Goal: Transaction & Acquisition: Purchase product/service

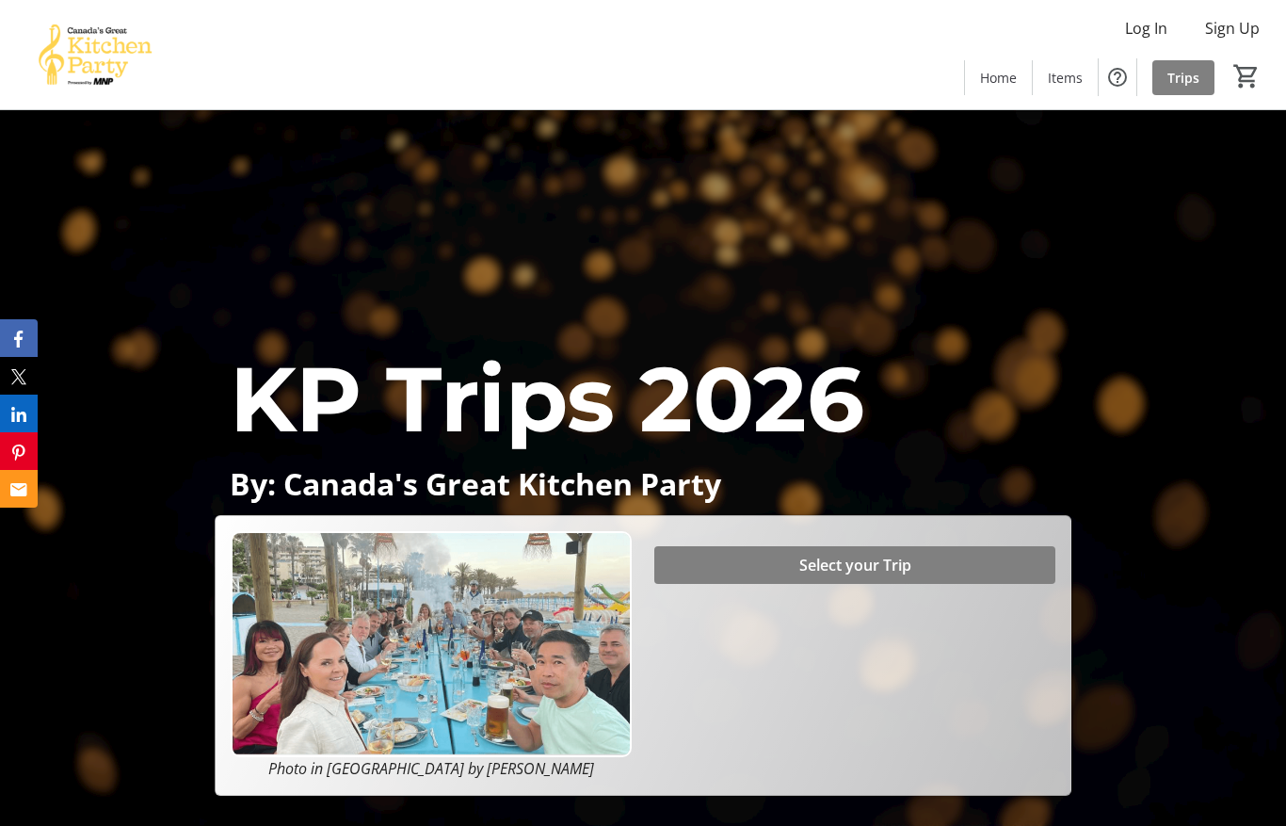
click at [1155, 26] on span "Log In" at bounding box center [1146, 28] width 42 height 23
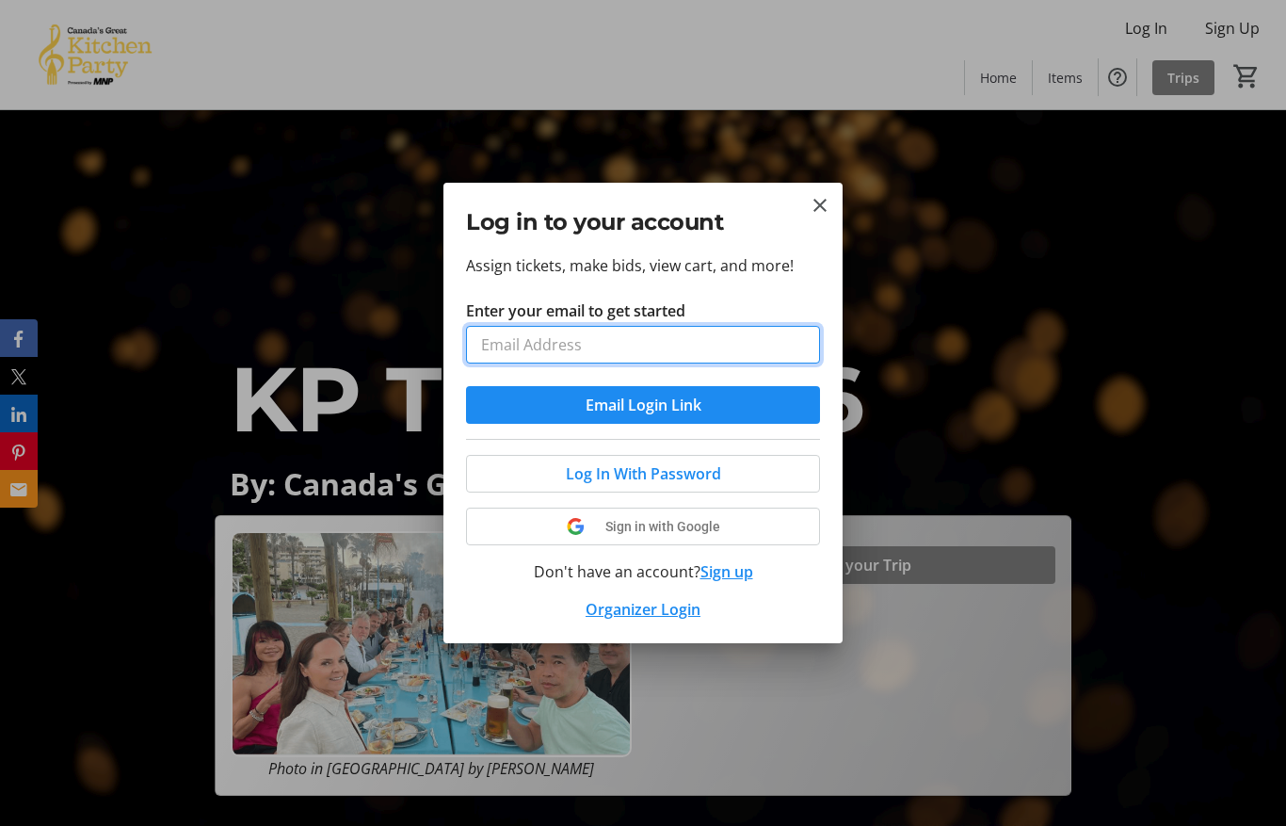
click at [669, 351] on input "Enter your email to get started" at bounding box center [643, 345] width 354 height 38
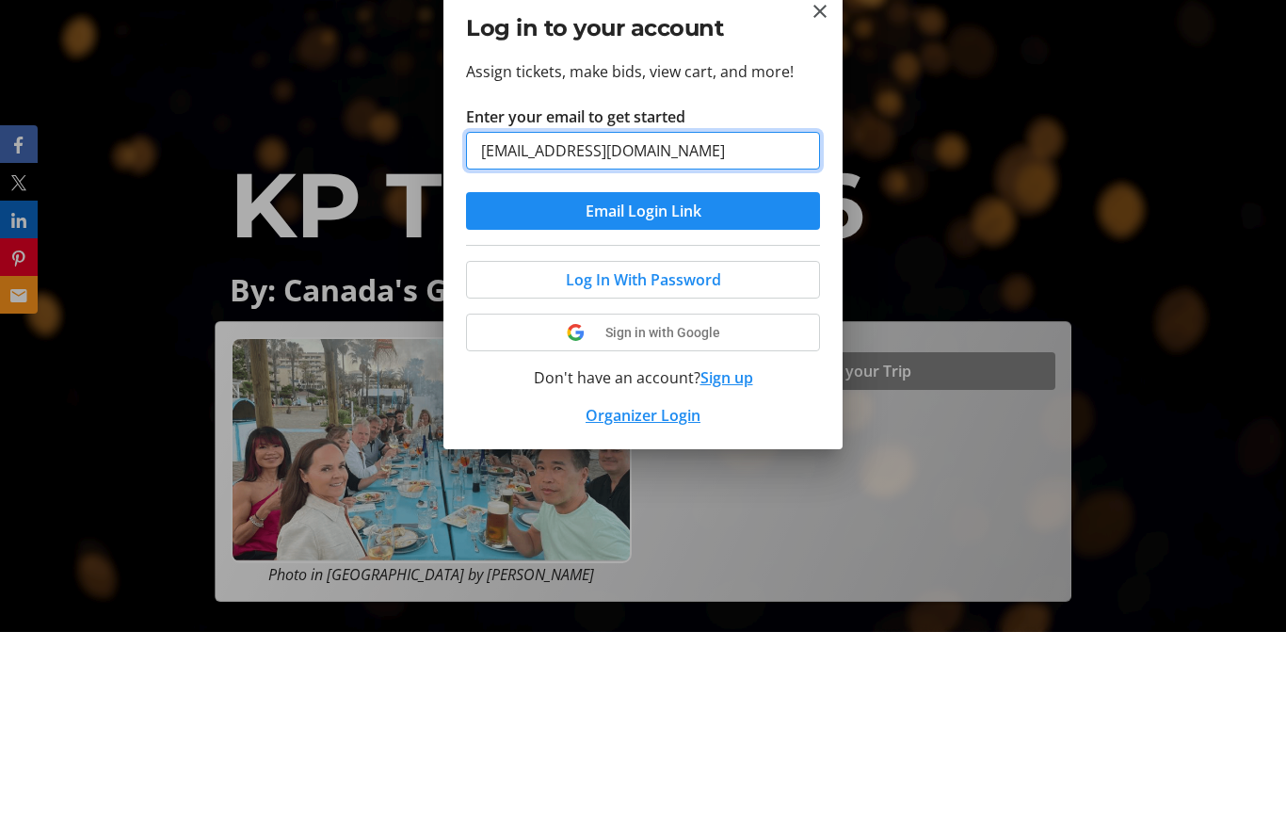
type input "[EMAIL_ADDRESS][DOMAIN_NAME]"
click at [703, 382] on span "submit" at bounding box center [643, 404] width 354 height 45
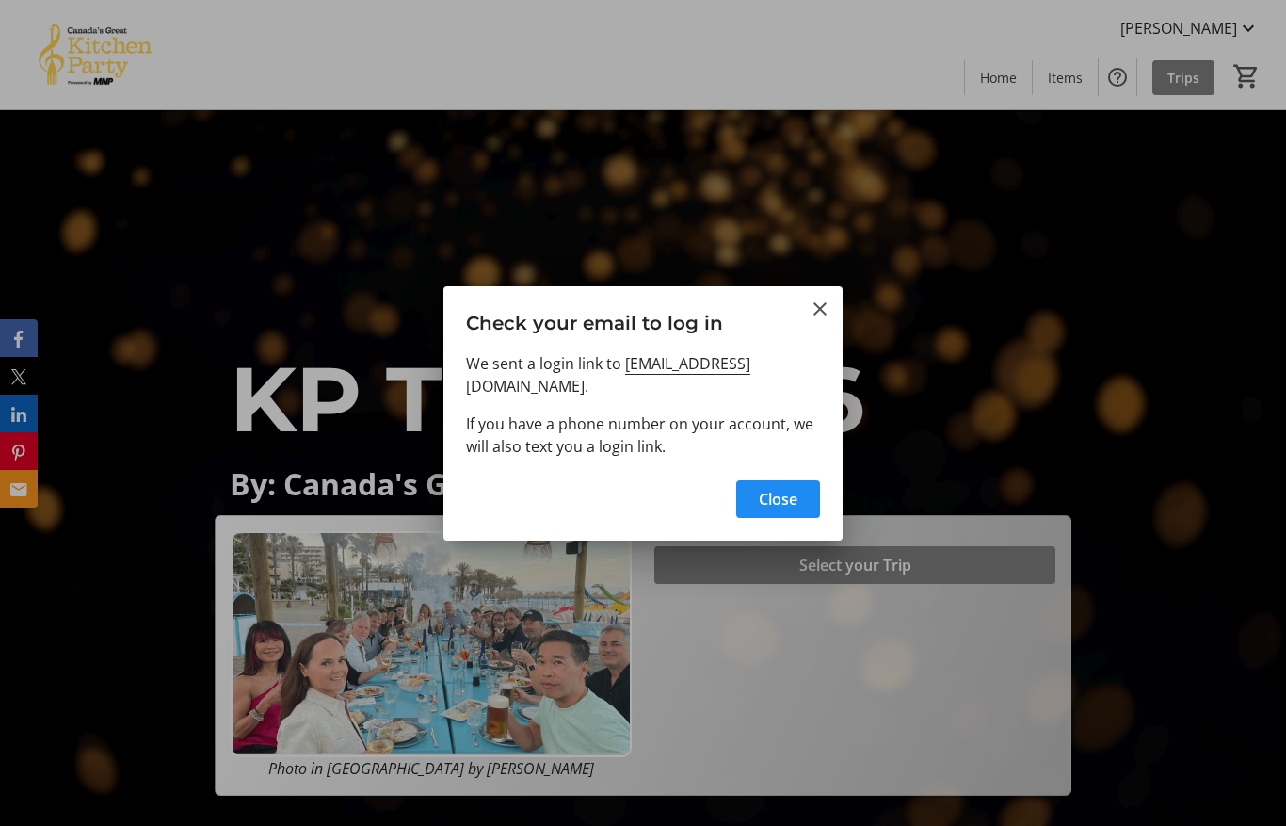
click at [816, 320] on mat-icon "Close" at bounding box center [820, 309] width 23 height 23
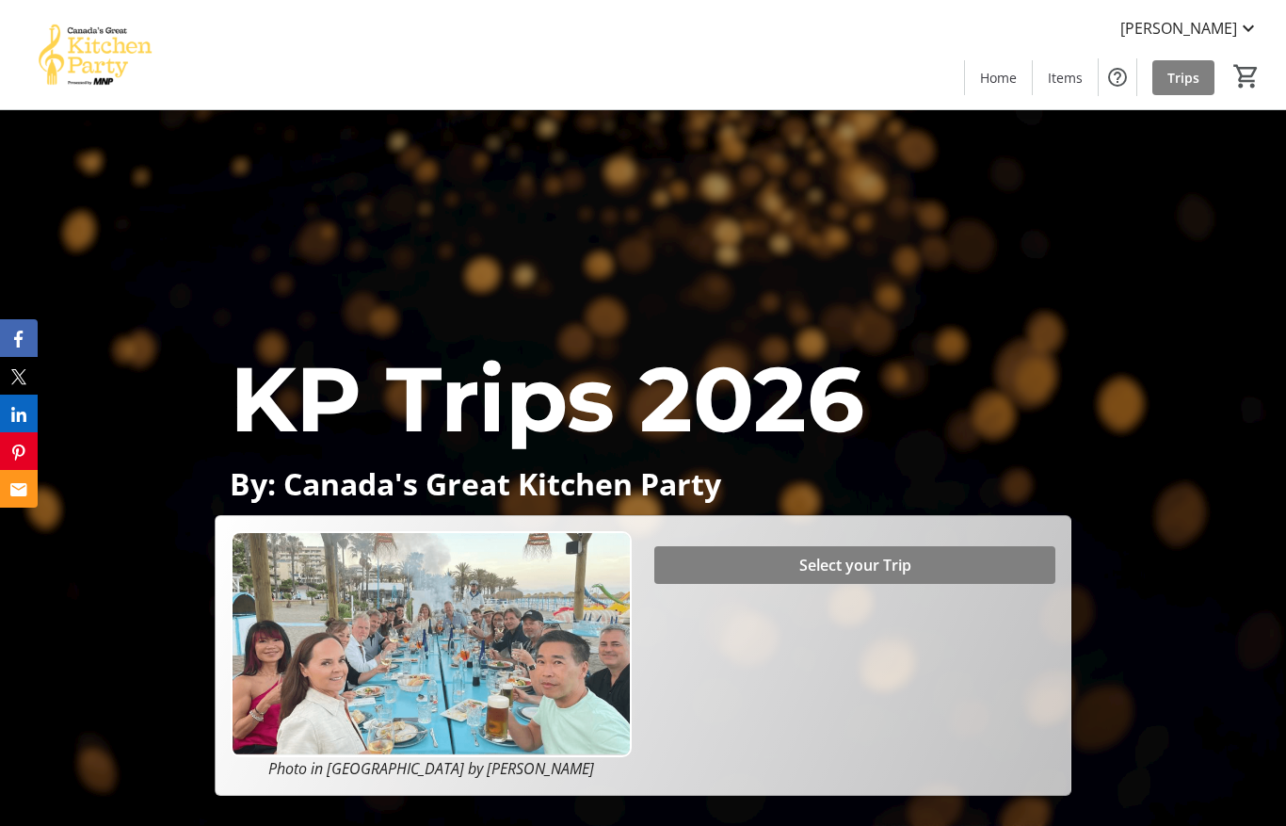
click at [1234, 37] on span "[PERSON_NAME]" at bounding box center [1179, 28] width 117 height 23
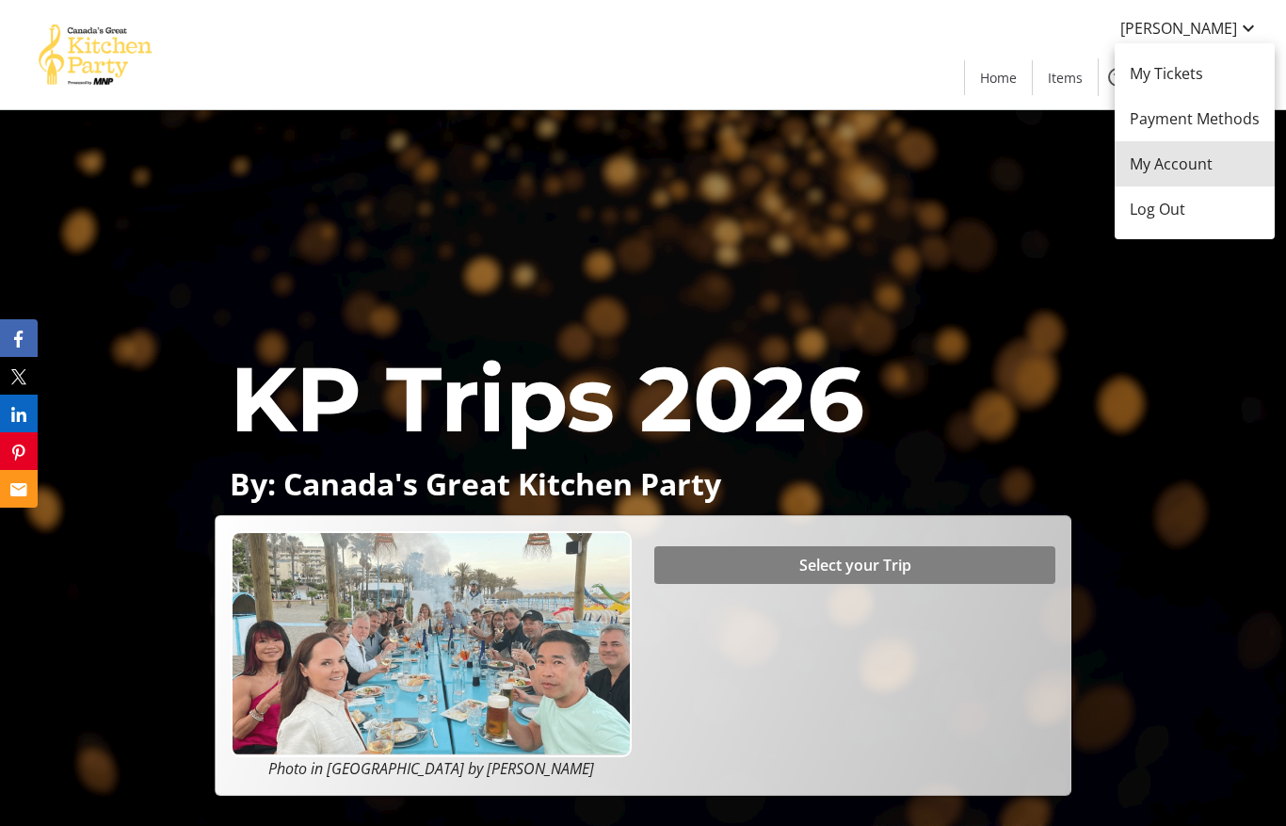
click at [1204, 167] on span "My Account" at bounding box center [1195, 164] width 130 height 23
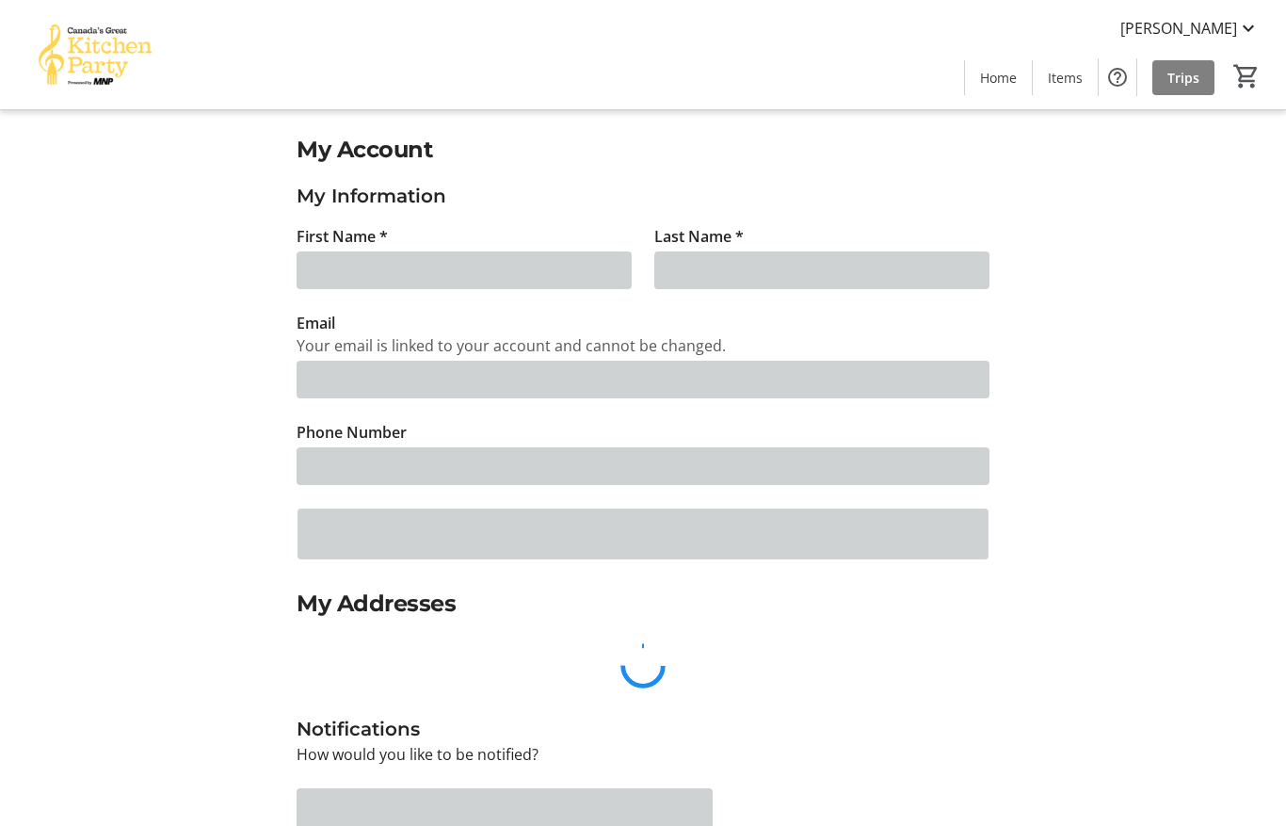
type input "Graeme"
type input "[PERSON_NAME]"
type input "[EMAIL_ADDRESS][DOMAIN_NAME]"
type input "[PHONE_NUMBER]"
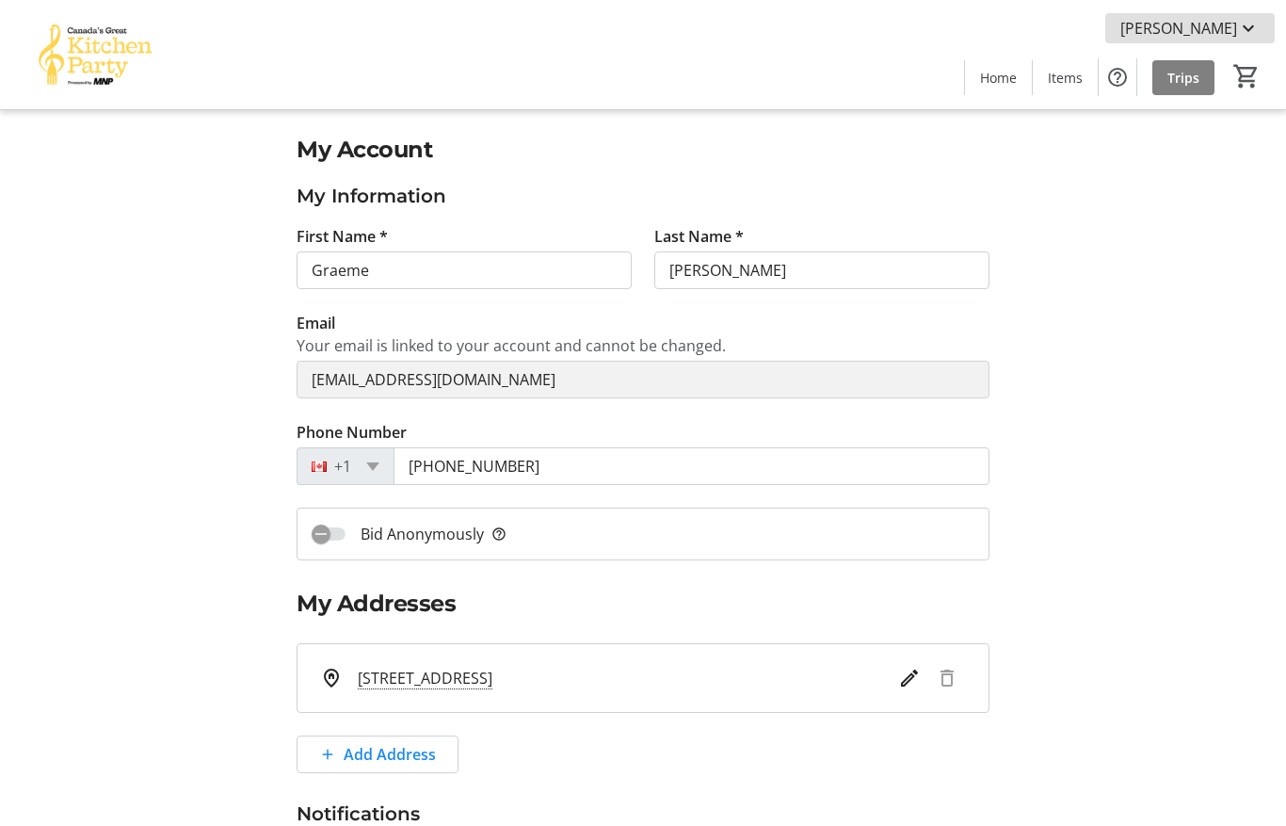
click at [74, 71] on img at bounding box center [95, 55] width 168 height 94
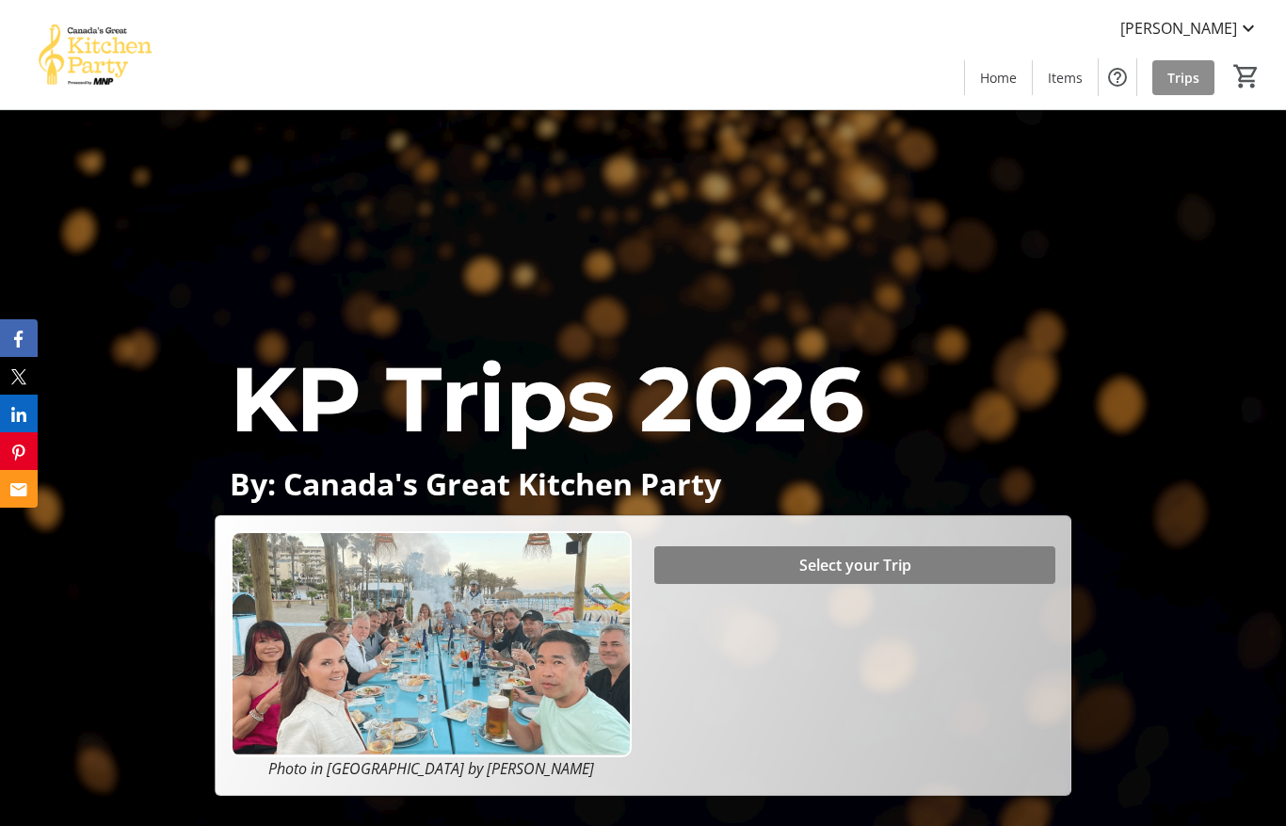
click at [1185, 75] on span "Trips" at bounding box center [1184, 78] width 32 height 20
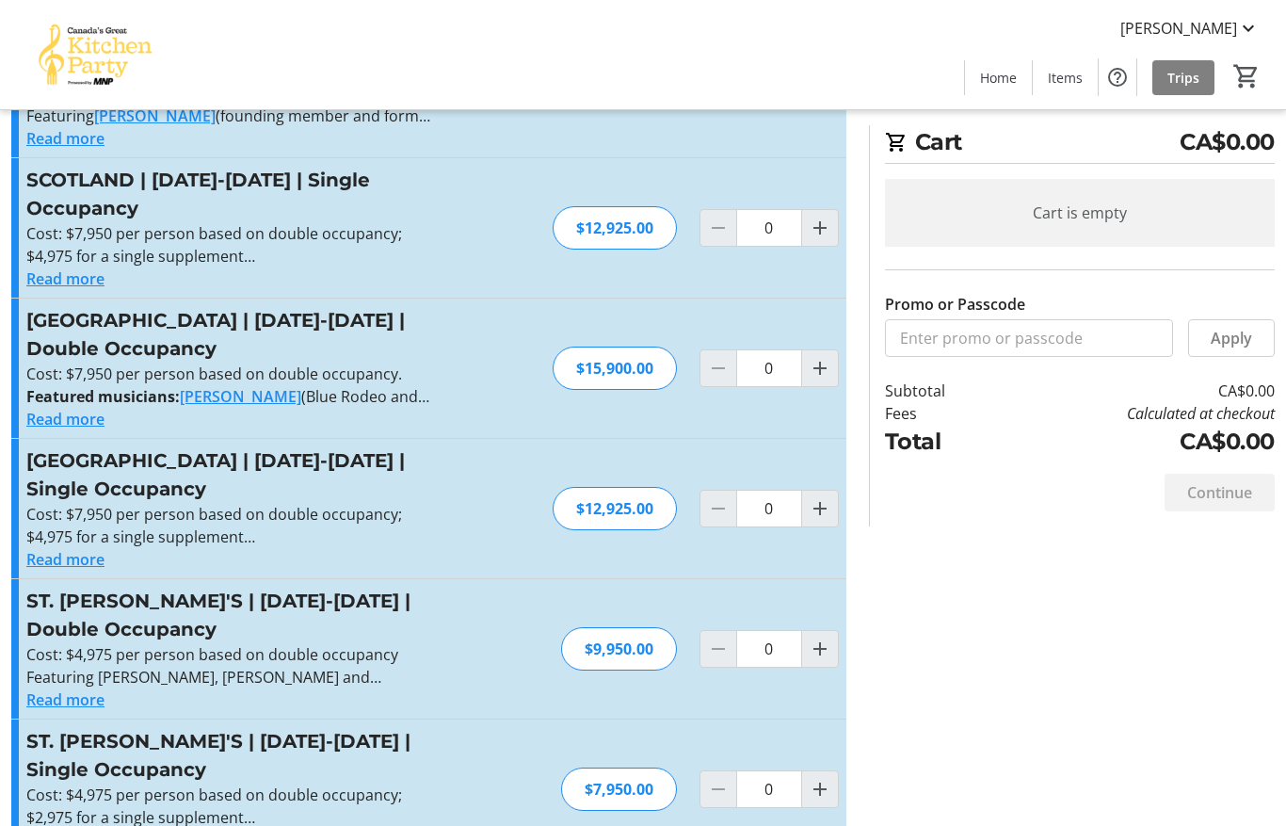
scroll to position [684, 0]
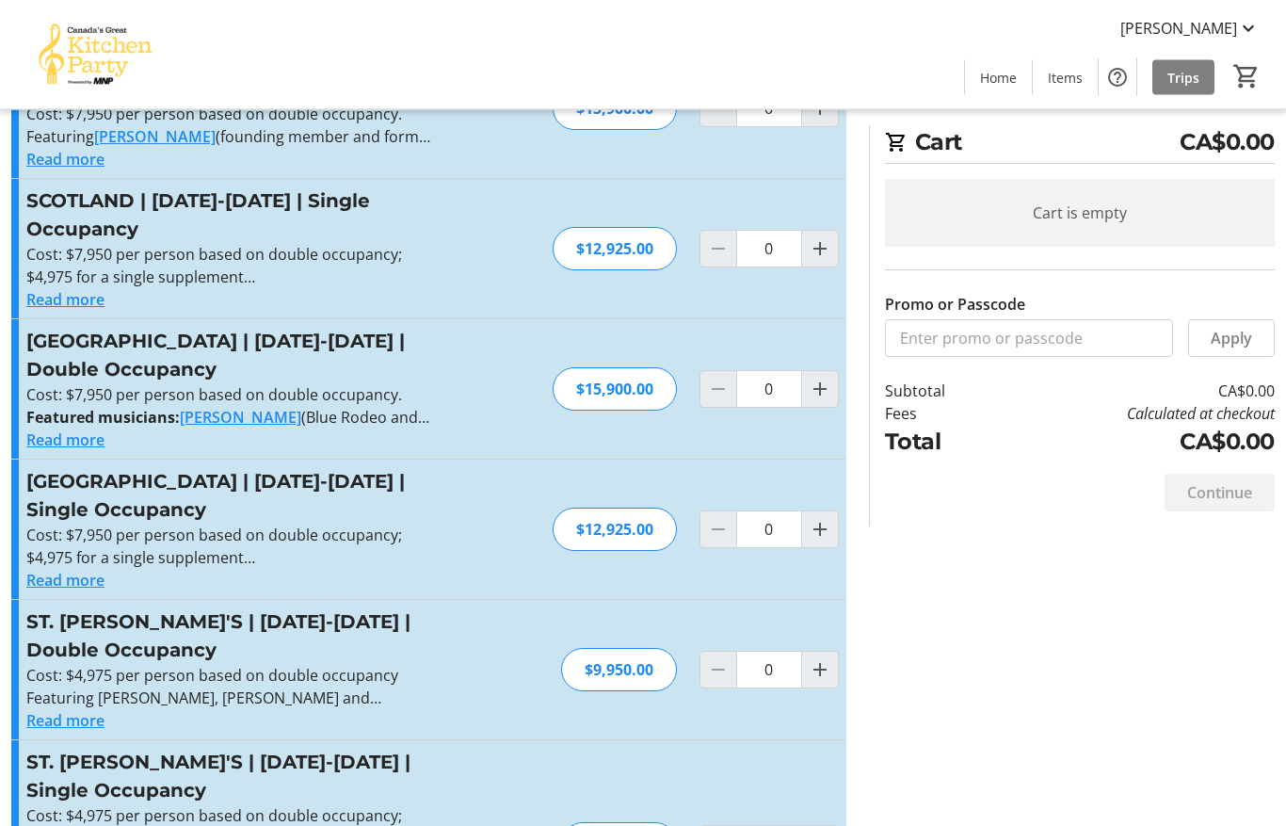
scroll to position [679, 0]
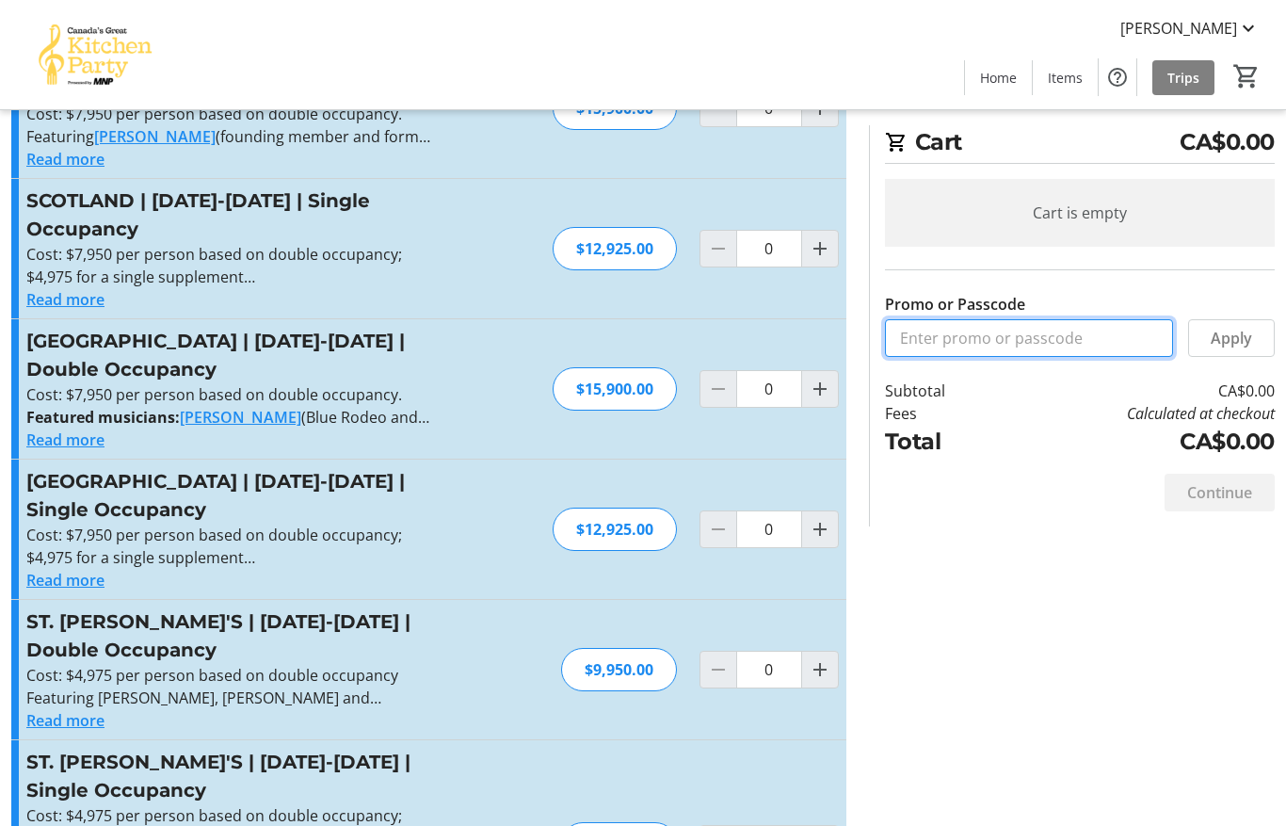
click at [1032, 337] on input "Promo or Passcode" at bounding box center [1029, 338] width 288 height 38
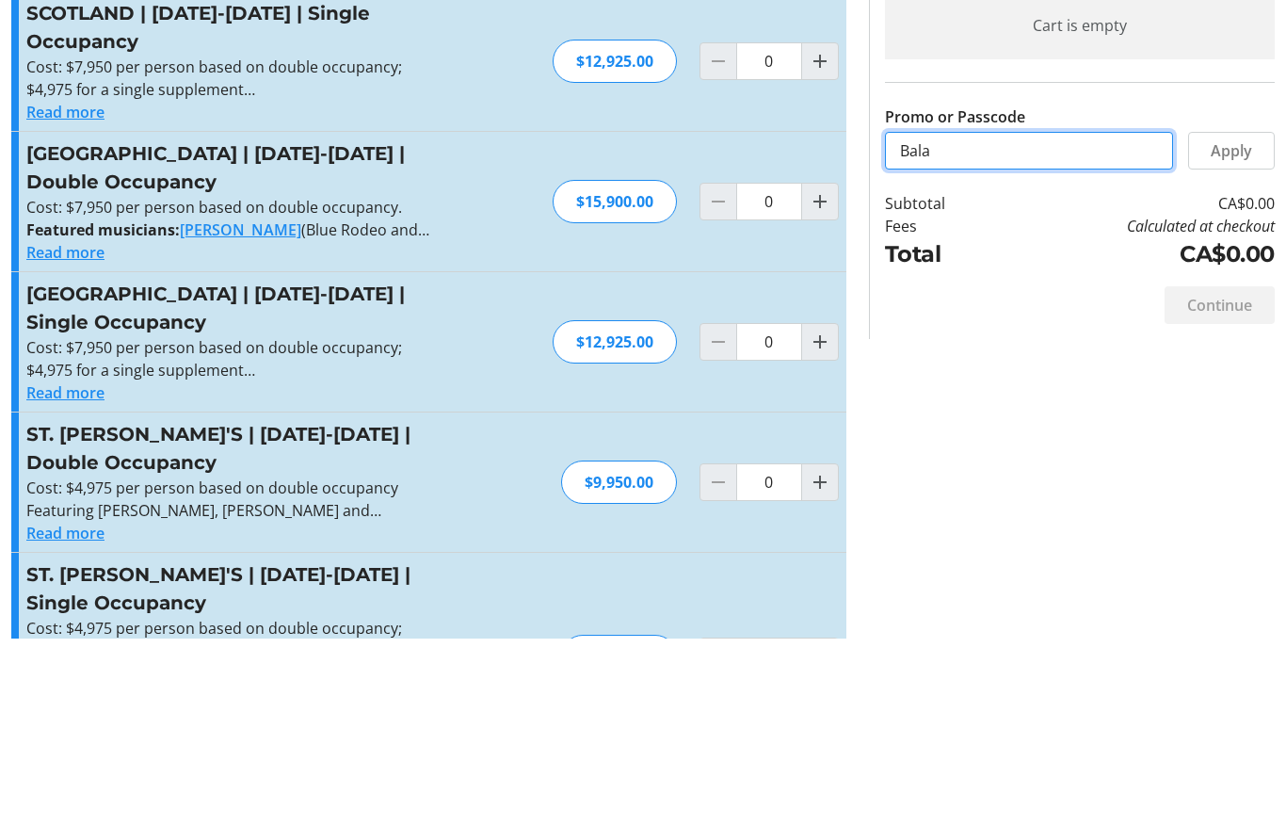
scroll to position [854, 0]
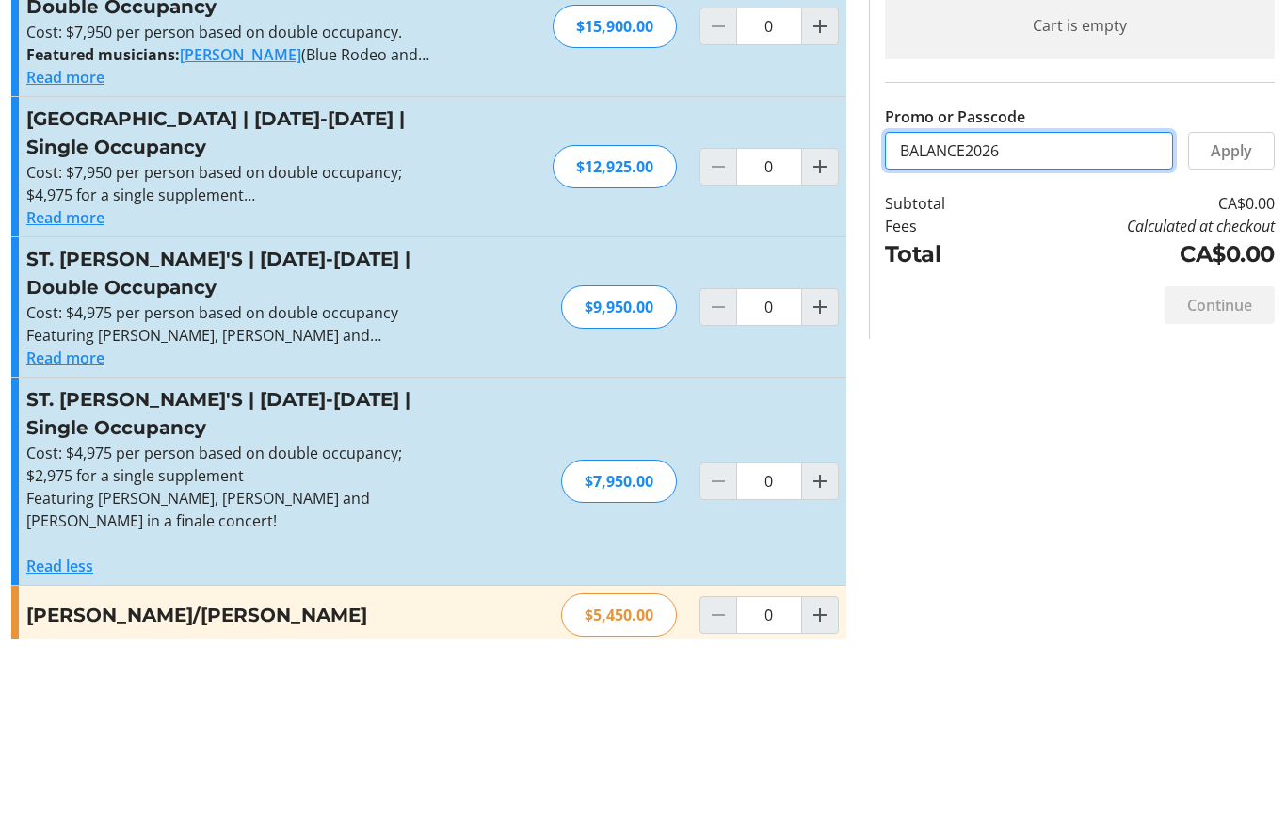
type input "BALANCE2026"
click at [1233, 327] on span "Apply" at bounding box center [1231, 338] width 41 height 23
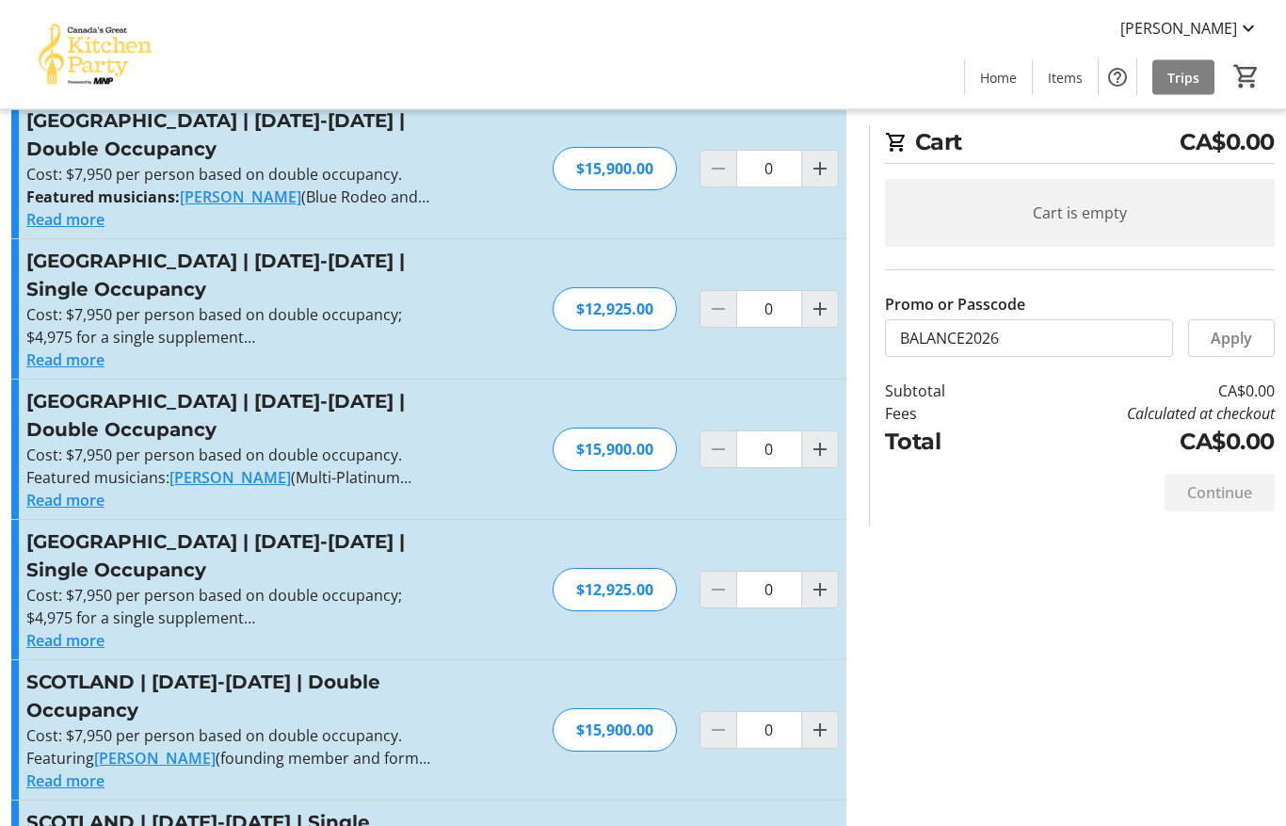
scroll to position [0, 0]
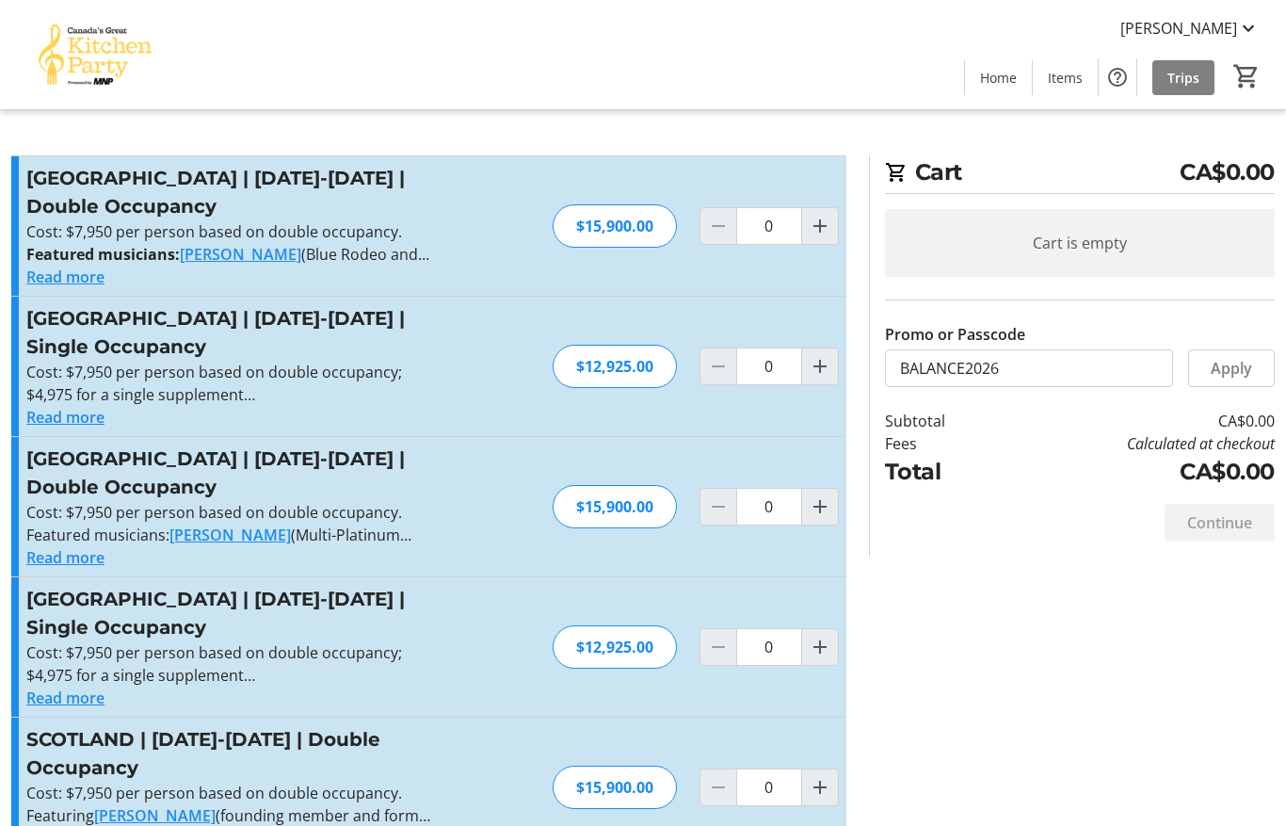
click at [822, 513] on mat-icon "Increment by one" at bounding box center [820, 506] width 23 height 23
type input "1"
